Goal: Information Seeking & Learning: Learn about a topic

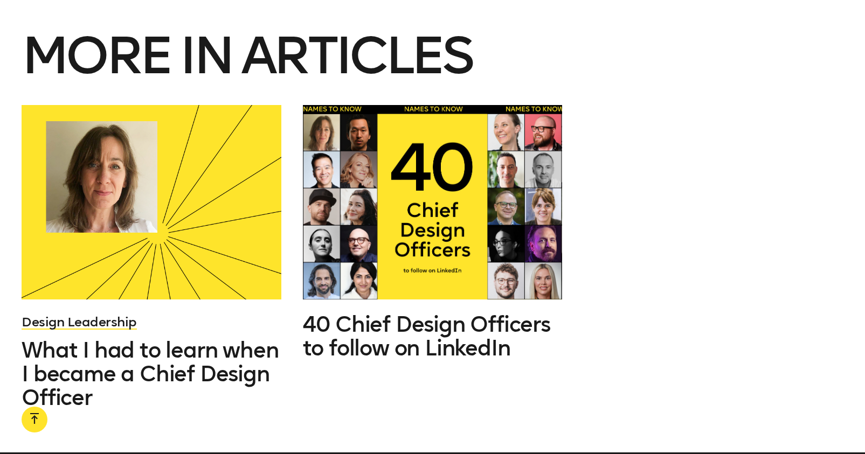
scroll to position [7364, 0]
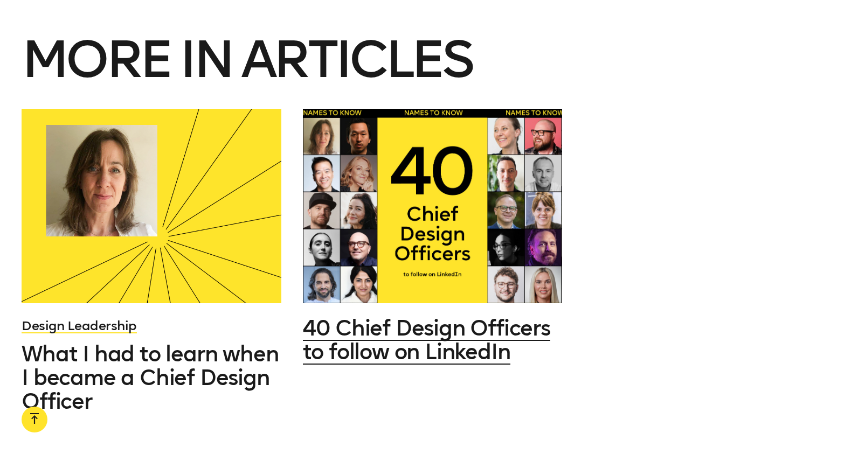
click at [530, 192] on div at bounding box center [432, 206] width 259 height 195
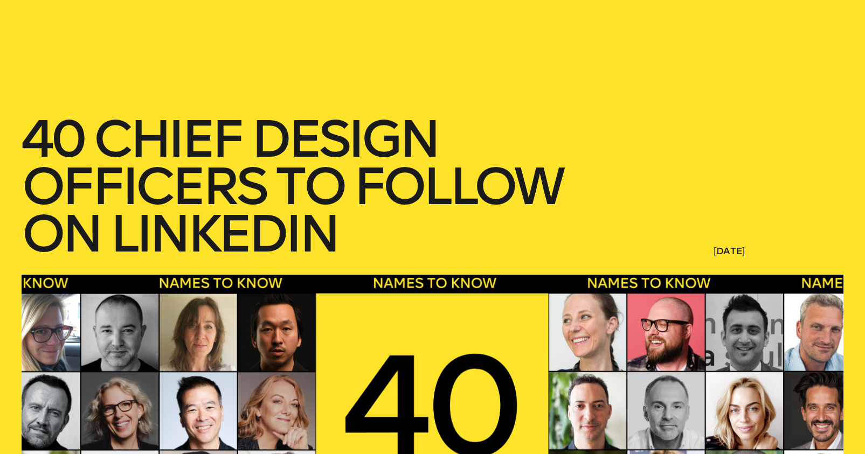
scroll to position [172, 0]
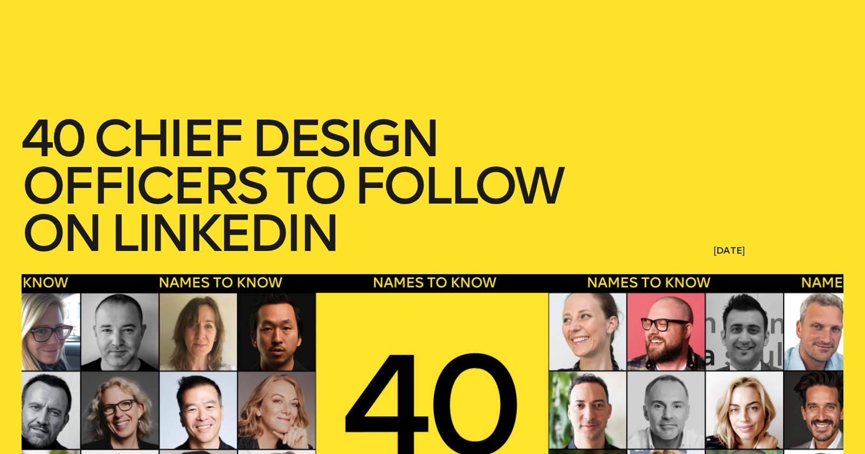
click at [494, 121] on h1 "40 Chief Design Officers to follow on LinkedIn" at bounding box center [325, 186] width 606 height 142
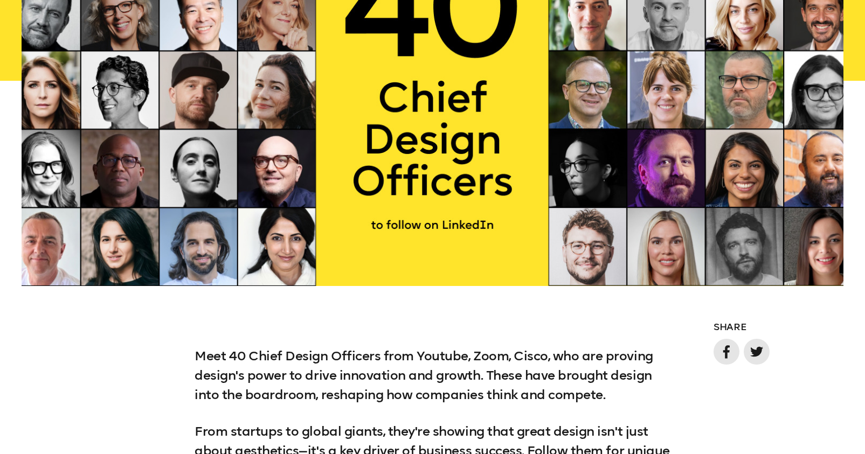
scroll to position [0, 0]
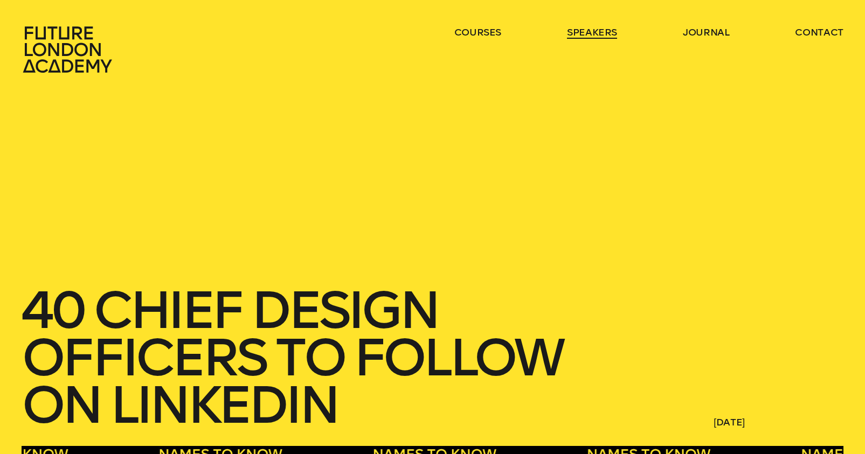
click at [598, 34] on link "speakers" at bounding box center [592, 32] width 50 height 13
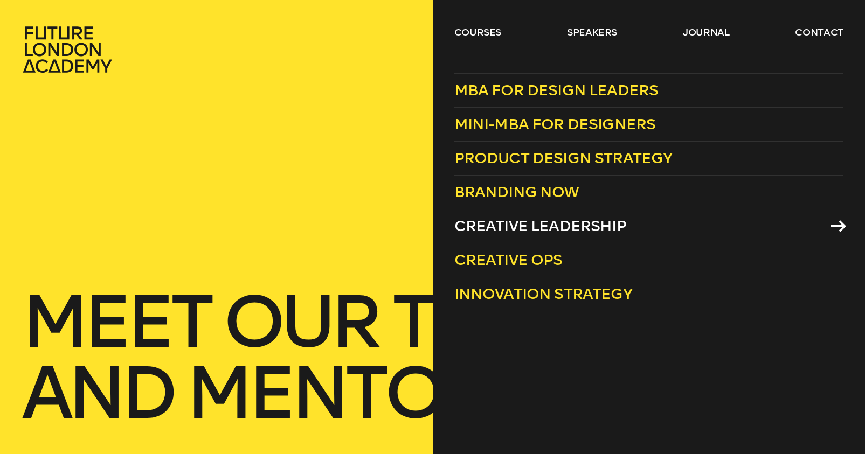
click at [591, 226] on span "Creative Leadership" at bounding box center [540, 226] width 172 height 18
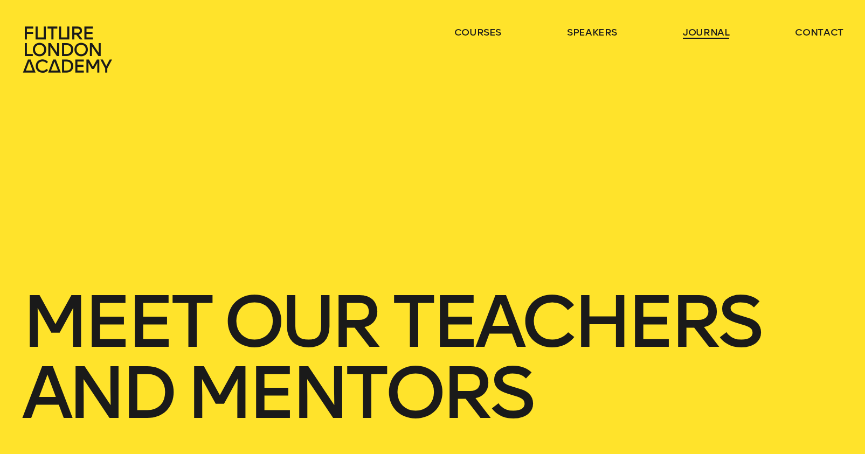
click at [708, 33] on link "journal" at bounding box center [706, 32] width 47 height 13
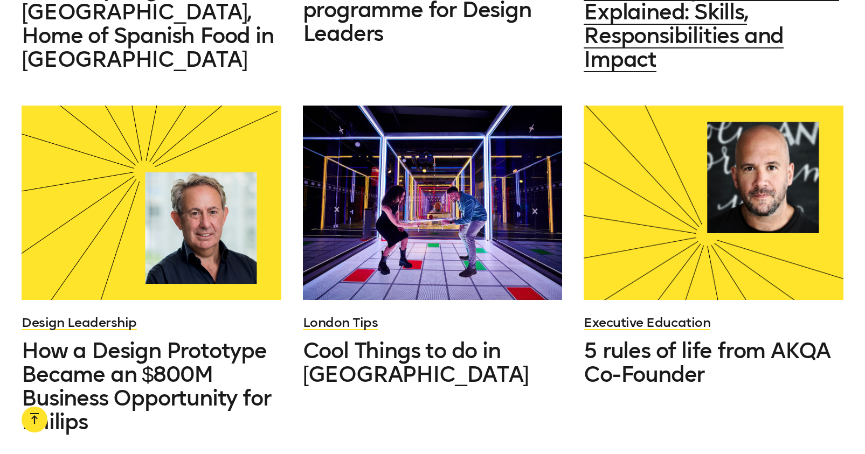
scroll to position [755, 0]
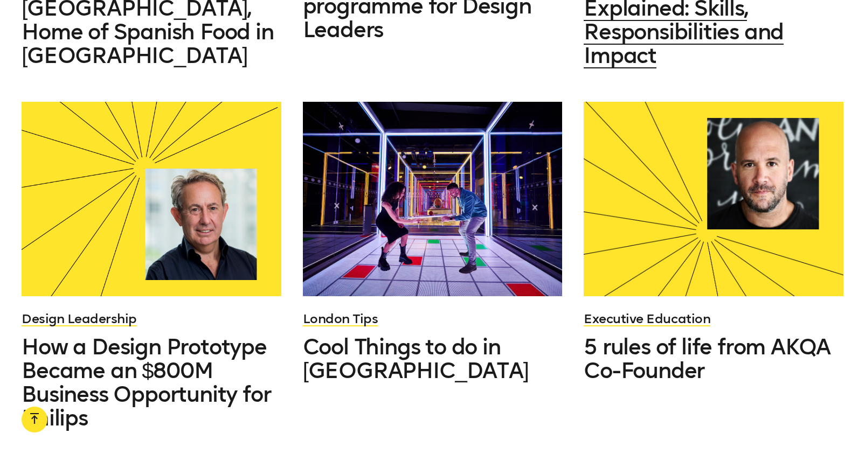
click at [696, 37] on span "Chief Design Officer Role Explained: Skills, Responsibilities and Impact" at bounding box center [711, 19] width 255 height 97
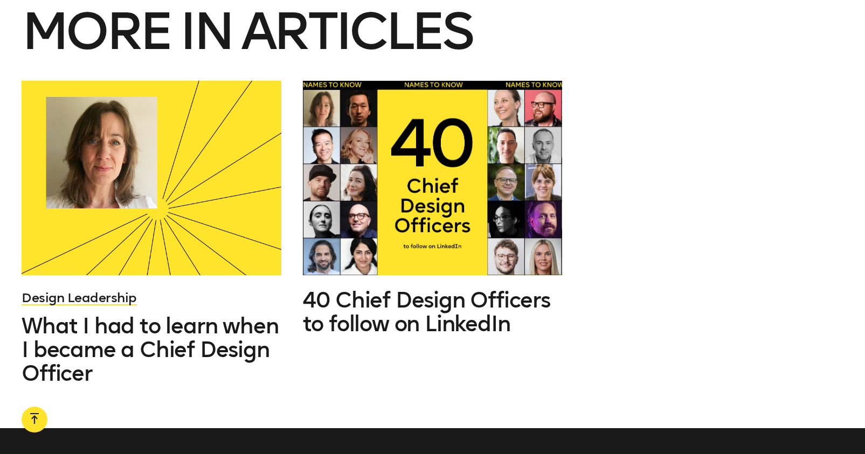
scroll to position [7388, 0]
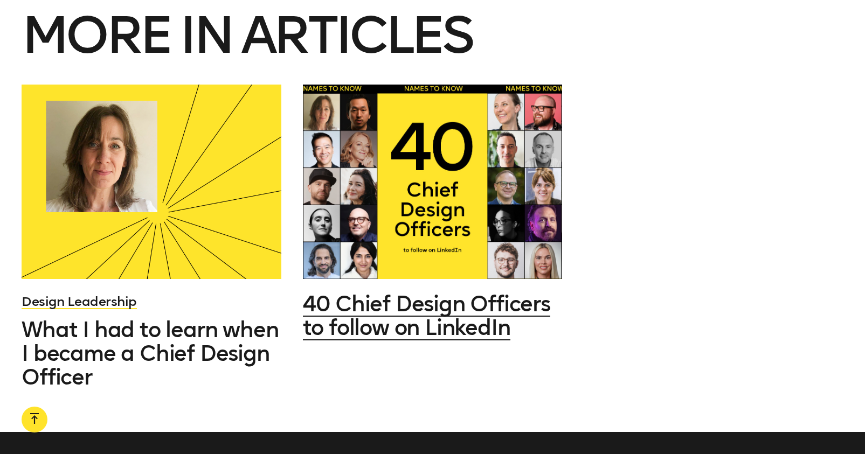
click at [441, 193] on div at bounding box center [432, 182] width 259 height 195
